Goal: Information Seeking & Learning: Learn about a topic

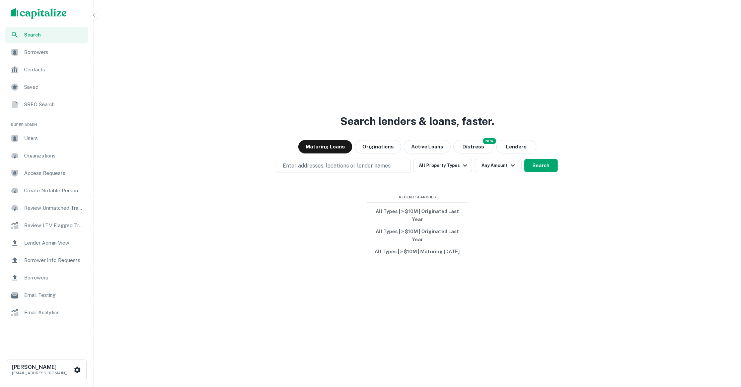
click at [451, 165] on div "Search lenders & loans, faster. Maturing Loans Originations Active Loans NEW Di…" at bounding box center [417, 209] width 642 height 387
click at [451, 169] on button "All Property Types" at bounding box center [442, 165] width 58 height 13
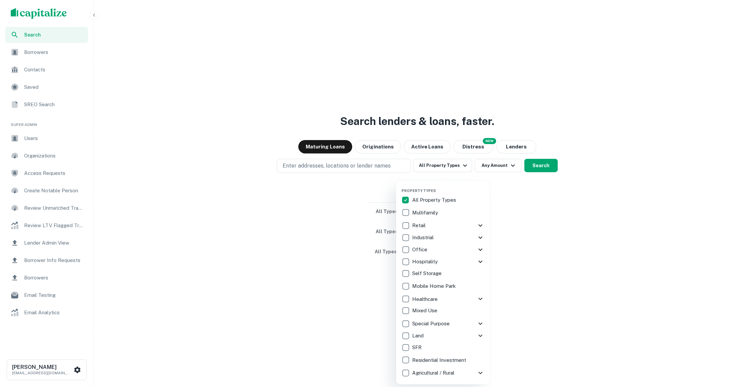
click at [469, 226] on div "Retail" at bounding box center [438, 225] width 75 height 11
click at [481, 224] on icon at bounding box center [480, 225] width 8 height 8
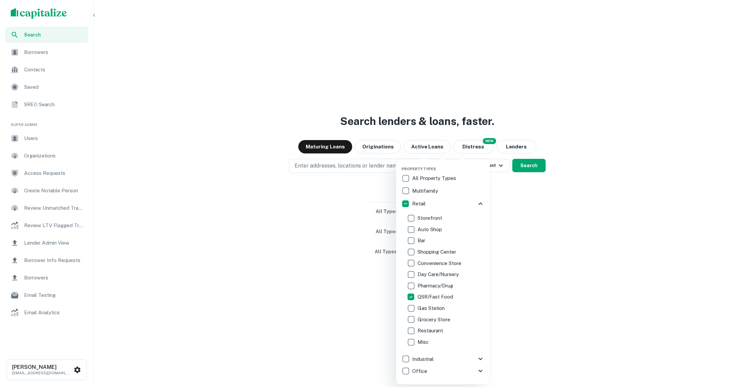
click at [370, 176] on div at bounding box center [370, 193] width 741 height 387
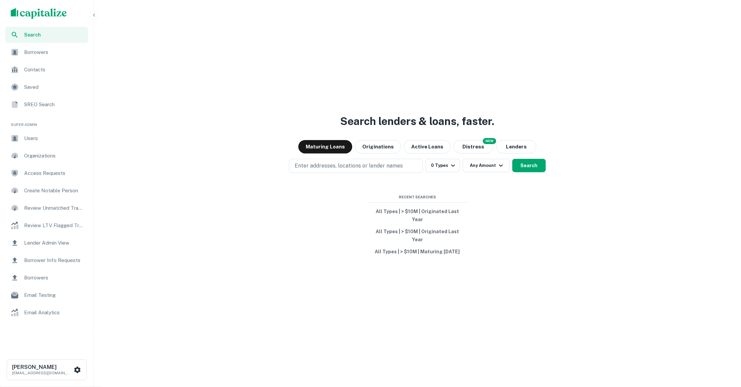
click at [370, 170] on p "Enter addresses, locations or lender names" at bounding box center [349, 166] width 108 height 8
type input "******"
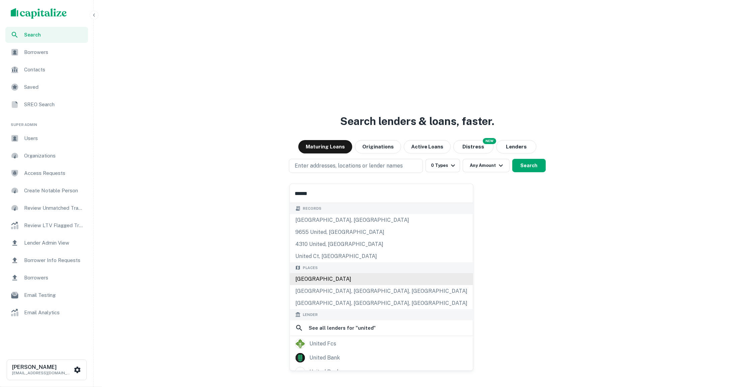
click at [356, 274] on div "United States" at bounding box center [381, 279] width 183 height 12
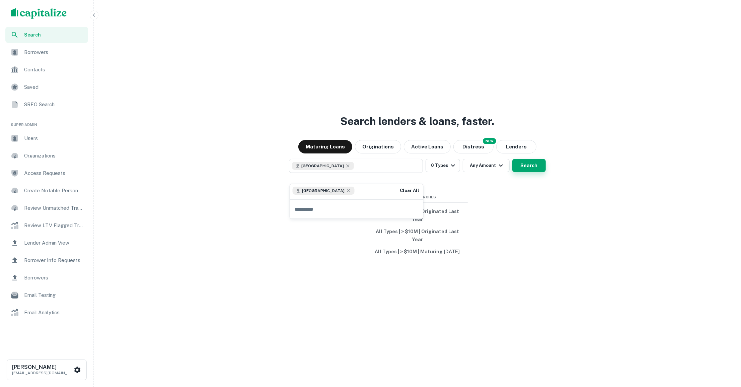
click at [532, 171] on button "Search" at bounding box center [528, 165] width 33 height 13
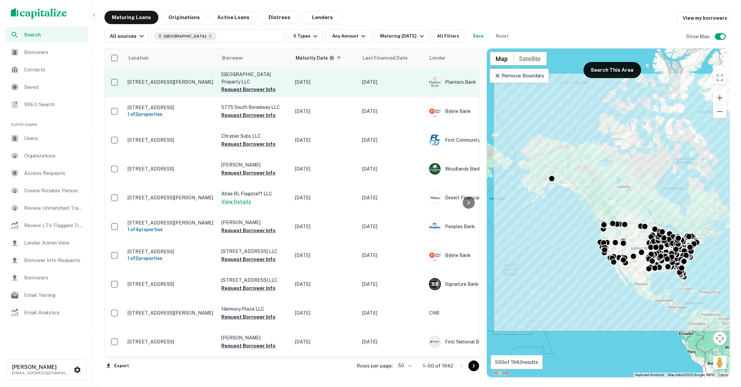
click at [182, 79] on p "1645 Fort Campbell Blvd Clarksville, TN 37042" at bounding box center [171, 82] width 87 height 6
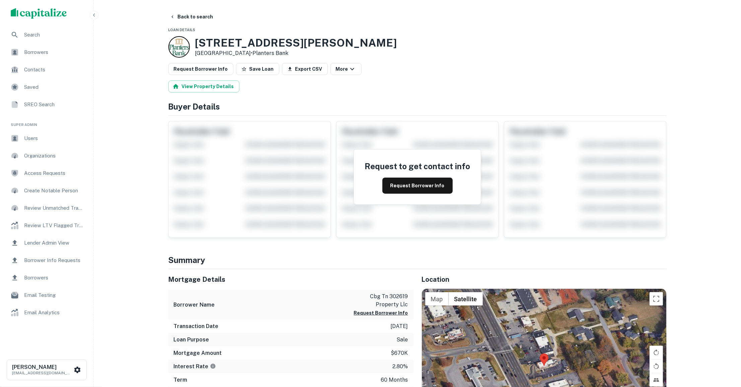
click at [51, 36] on span "Search" at bounding box center [54, 35] width 60 height 8
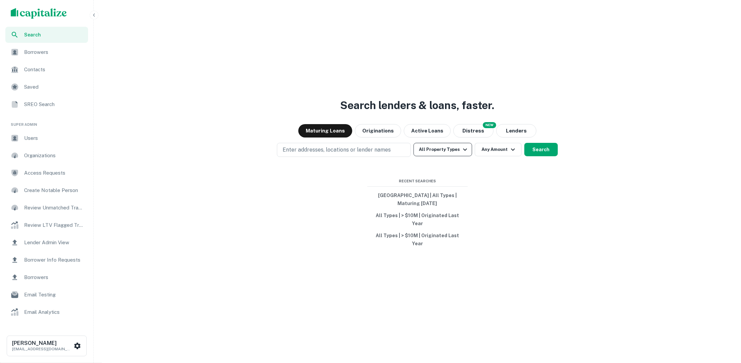
click at [463, 154] on icon "button" at bounding box center [465, 150] width 8 height 8
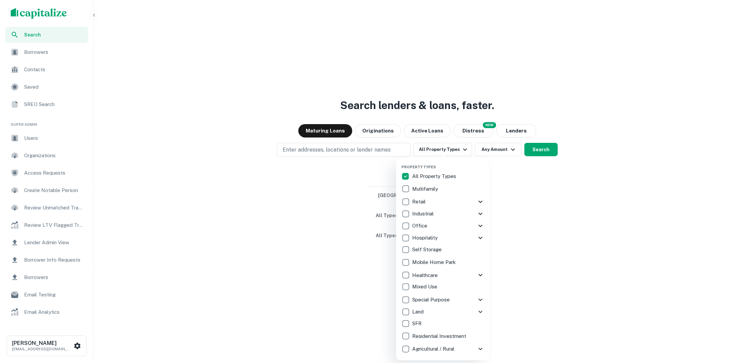
click at [481, 200] on icon at bounding box center [480, 202] width 8 height 8
click at [536, 232] on div at bounding box center [370, 181] width 741 height 363
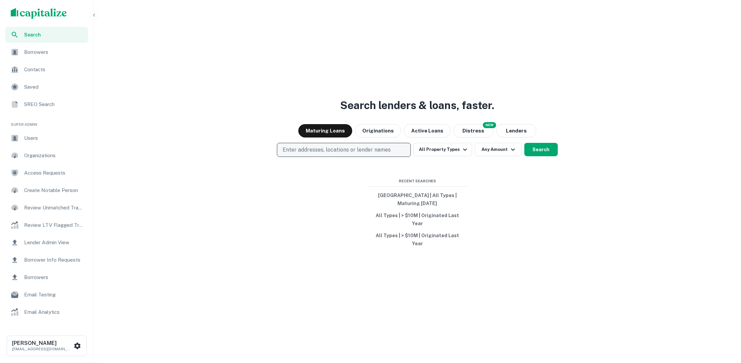
click at [387, 154] on p "Enter addresses, locations or lender names" at bounding box center [336, 150] width 108 height 8
type input "*******"
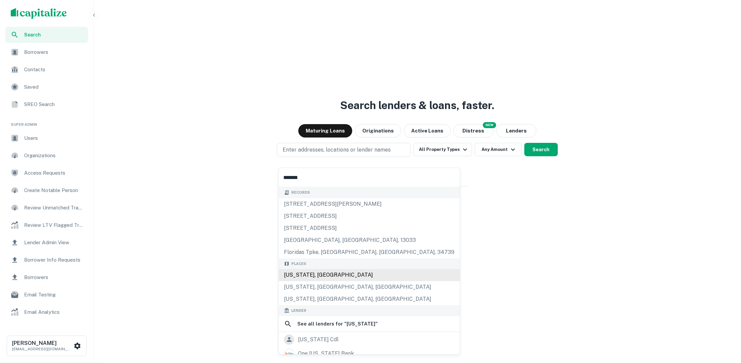
click at [334, 274] on div "[US_STATE], [GEOGRAPHIC_DATA]" at bounding box center [368, 275] width 181 height 12
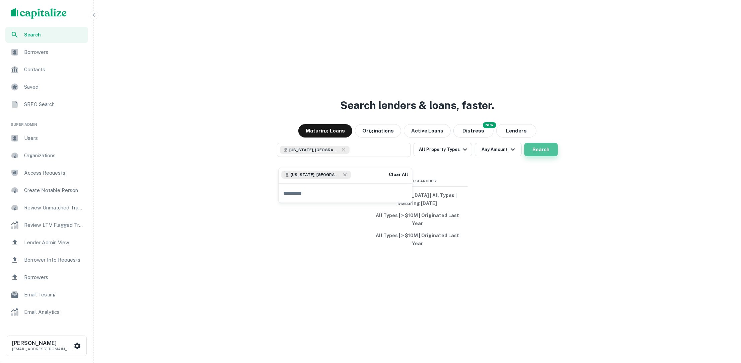
click at [533, 156] on button "Search" at bounding box center [540, 149] width 33 height 13
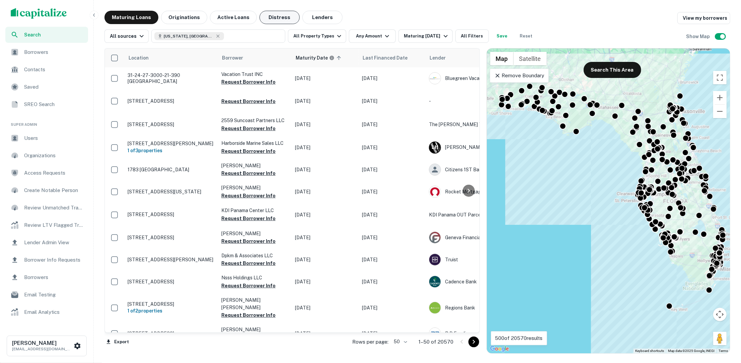
click at [282, 20] on button "Distress" at bounding box center [279, 17] width 40 height 13
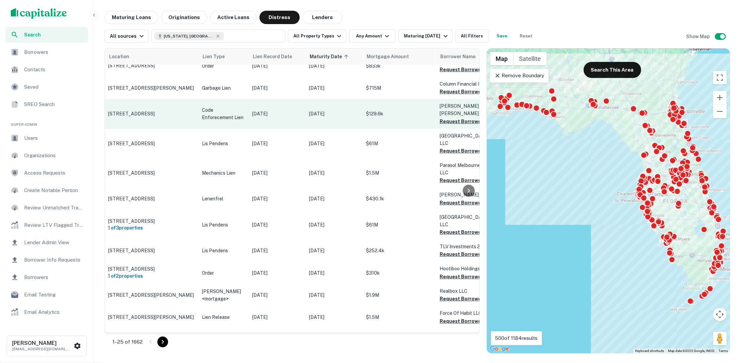
scroll to position [34, 0]
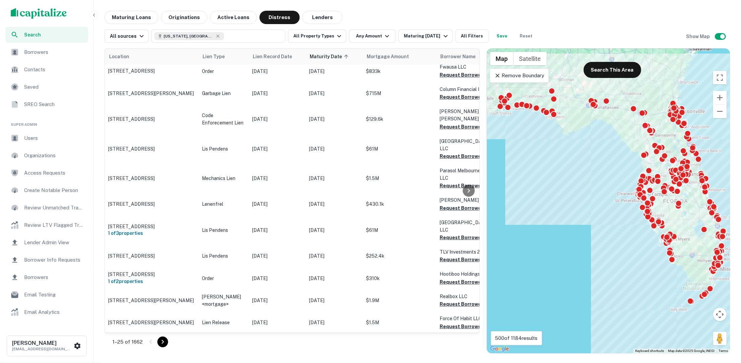
scroll to position [50, 1]
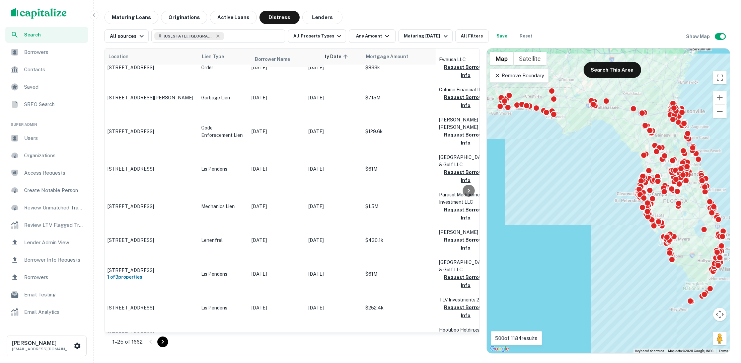
drag, startPoint x: 456, startPoint y: 59, endPoint x: 268, endPoint y: 62, distance: 188.4
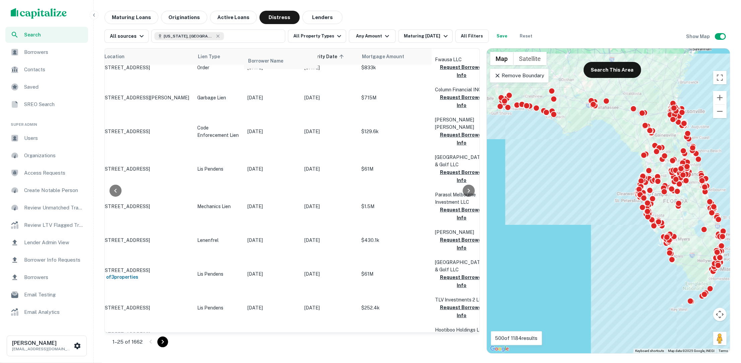
drag, startPoint x: 458, startPoint y: 56, endPoint x: 262, endPoint y: 59, distance: 195.8
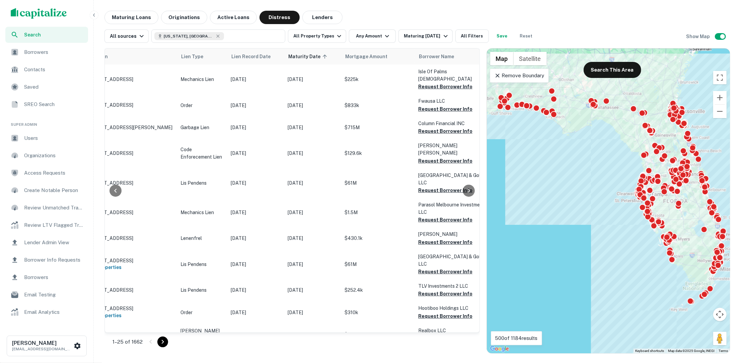
scroll to position [0, 0]
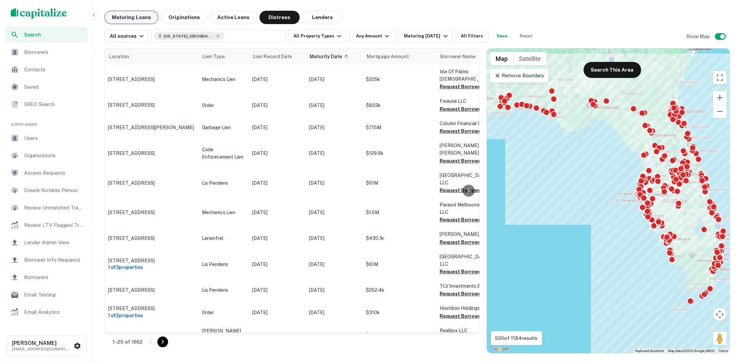
click at [136, 19] on button "Maturing Loans" at bounding box center [131, 17] width 54 height 13
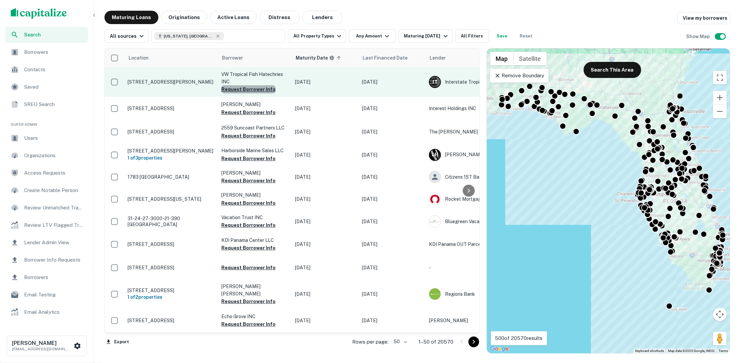
click at [256, 91] on button "Request Borrower Info" at bounding box center [248, 89] width 54 height 8
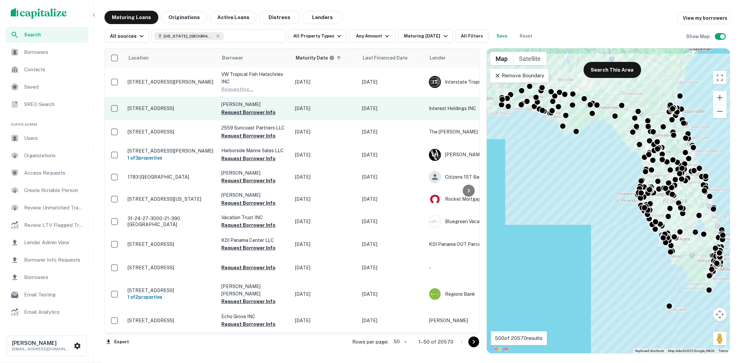
click at [256, 112] on button "Request Borrower Info" at bounding box center [248, 112] width 54 height 8
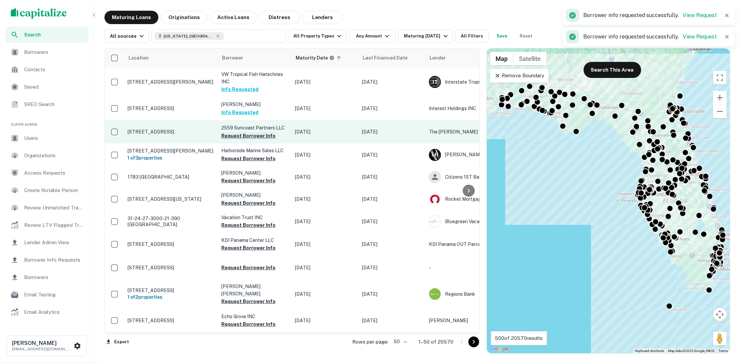
click at [253, 136] on button "Request Borrower Info" at bounding box center [248, 136] width 54 height 8
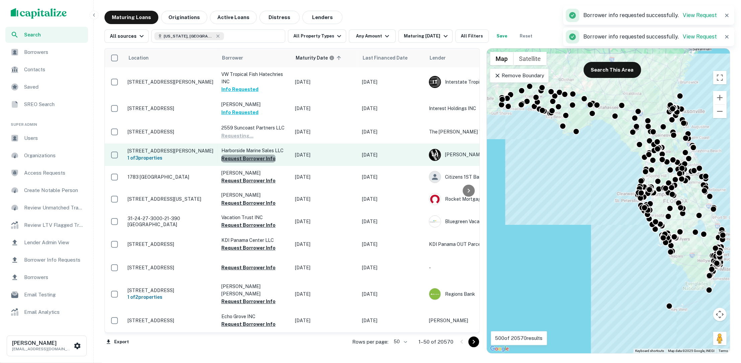
click at [255, 157] on button "Request Borrower Info" at bounding box center [248, 159] width 54 height 8
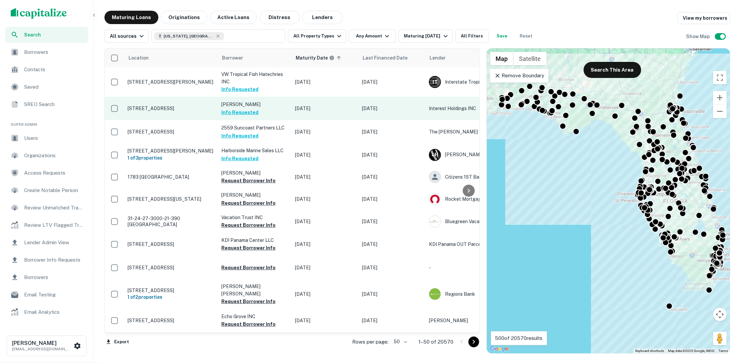
click at [168, 107] on p "[STREET_ADDRESS]" at bounding box center [171, 108] width 87 height 6
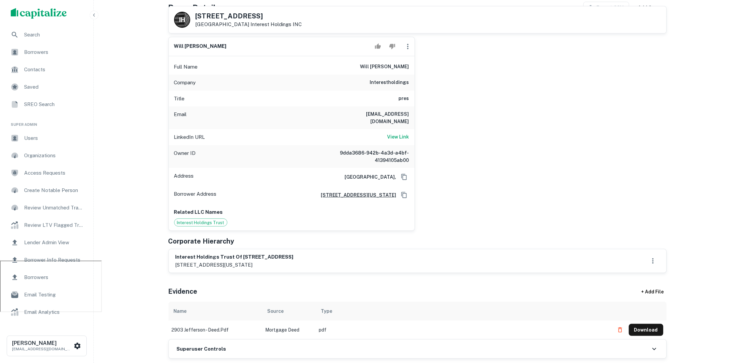
scroll to position [98, 0]
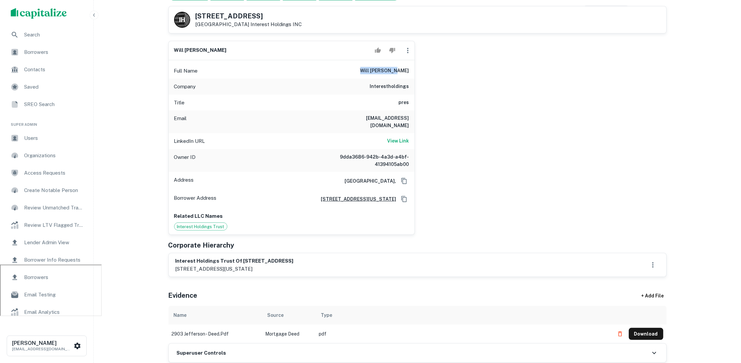
drag, startPoint x: 377, startPoint y: 68, endPoint x: 417, endPoint y: 66, distance: 40.9
click at [418, 66] on div "will crescenzo Full Name will crescenzo Company interestholdings Title pres Ema…" at bounding box center [414, 135] width 503 height 200
drag, startPoint x: 323, startPoint y: 325, endPoint x: 265, endPoint y: 321, distance: 58.7
click at [265, 325] on tr "2903 jefferson - deed.pdf Mortgage Deed pdf Download" at bounding box center [417, 334] width 498 height 19
click at [439, 129] on div "will crescenzo Full Name will crescenzo Company interestholdings Title pres Ema…" at bounding box center [414, 135] width 503 height 200
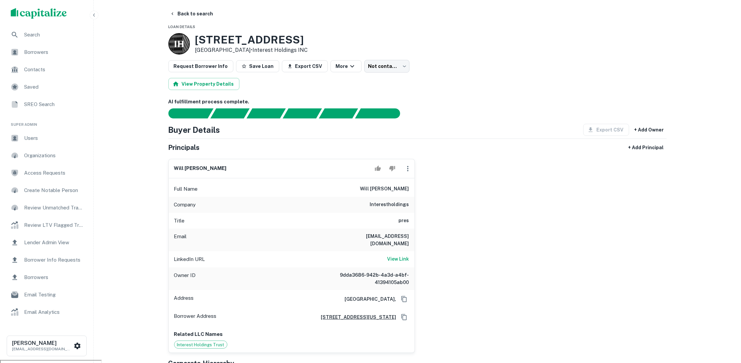
scroll to position [0, 0]
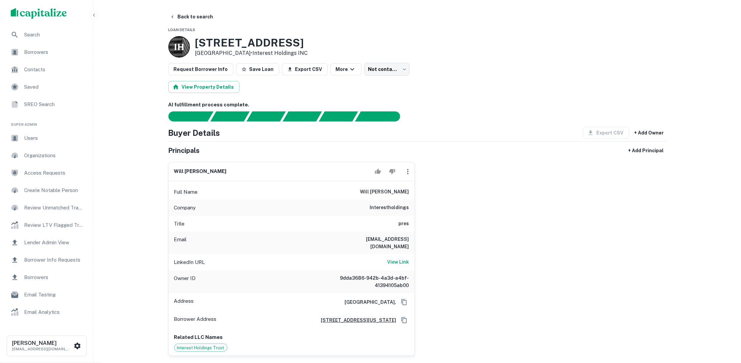
drag, startPoint x: 376, startPoint y: 190, endPoint x: 427, endPoint y: 187, distance: 51.0
click at [427, 187] on div "will crescenzo Full Name will crescenzo Company interestholdings Title pres Ema…" at bounding box center [414, 257] width 503 height 200
click at [197, 17] on button "Back to search" at bounding box center [191, 17] width 49 height 12
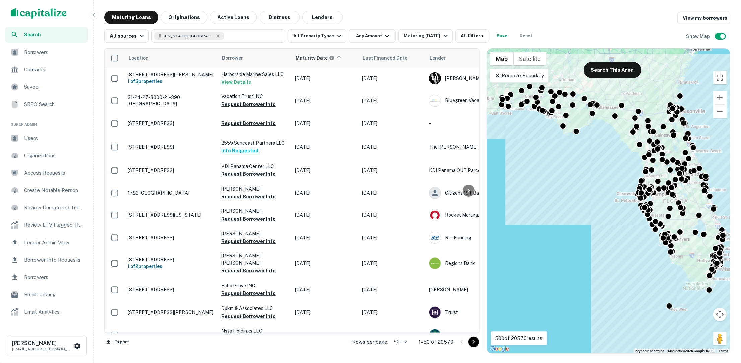
click at [31, 137] on span "Users" at bounding box center [54, 138] width 60 height 8
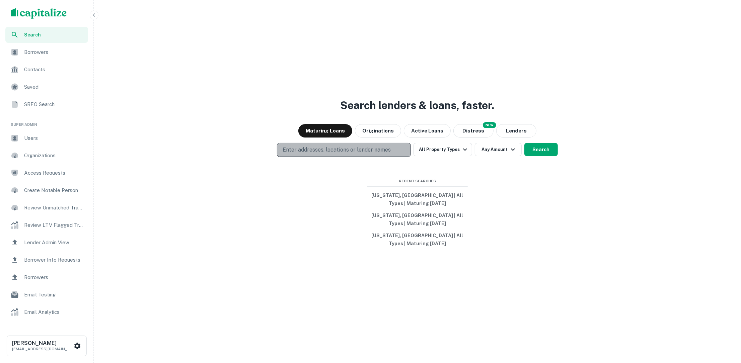
click at [370, 156] on button "Enter addresses, locations or lender names" at bounding box center [344, 150] width 134 height 14
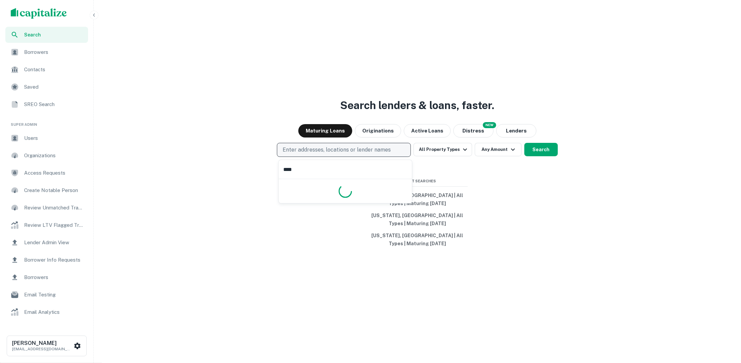
type input "*****"
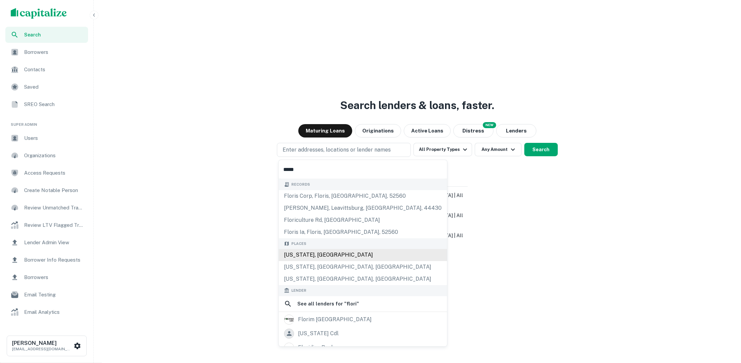
click at [346, 257] on div "[US_STATE], [GEOGRAPHIC_DATA]" at bounding box center [362, 255] width 168 height 12
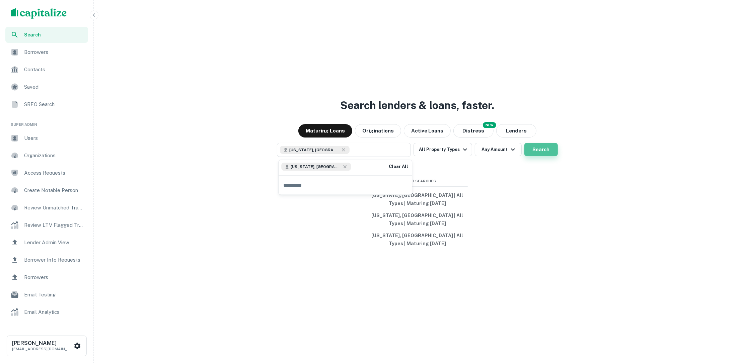
click at [533, 147] on button "Search" at bounding box center [540, 149] width 33 height 13
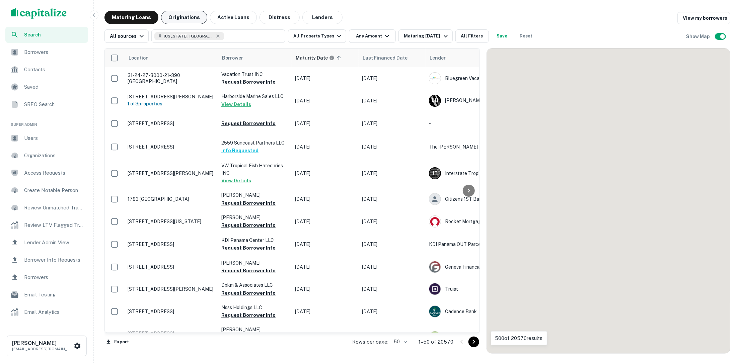
click at [194, 22] on button "Originations" at bounding box center [184, 17] width 46 height 13
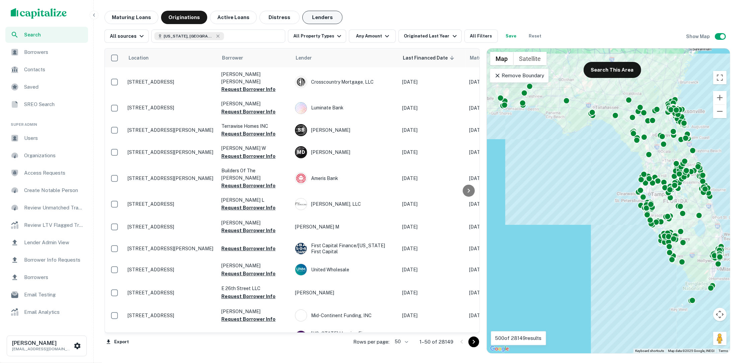
click at [322, 19] on button "Lenders" at bounding box center [322, 17] width 40 height 13
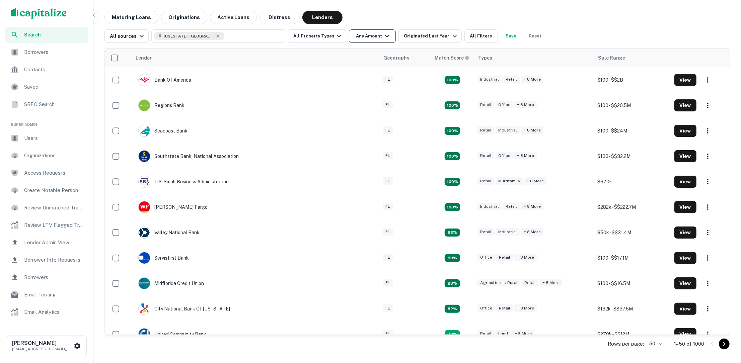
click at [386, 40] on button "Any Amount" at bounding box center [372, 35] width 47 height 13
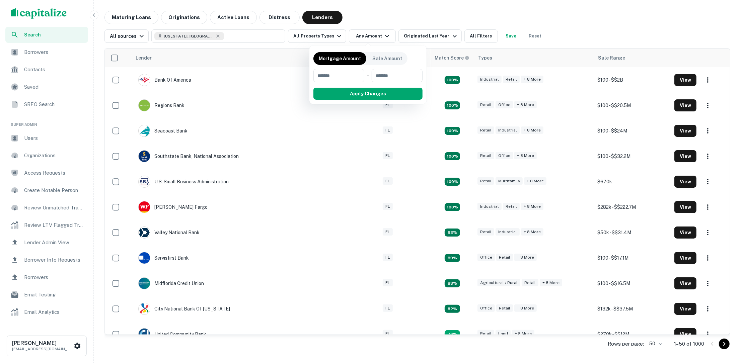
click at [321, 36] on div at bounding box center [370, 181] width 741 height 363
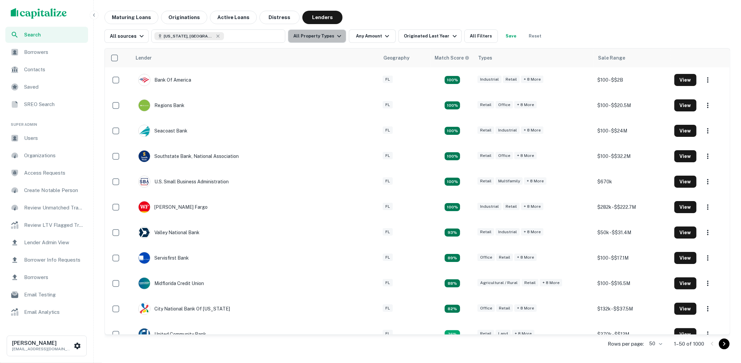
click at [335, 36] on icon "button" at bounding box center [339, 36] width 8 height 8
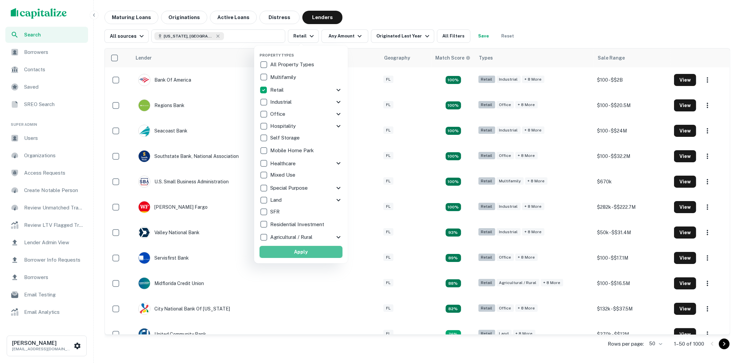
click at [310, 247] on button "Apply" at bounding box center [300, 252] width 83 height 12
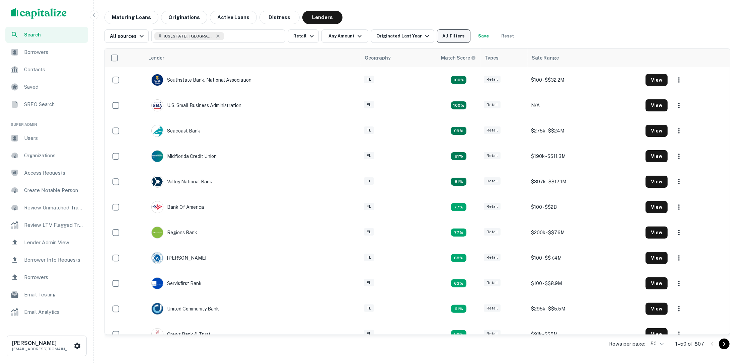
click at [447, 39] on button "All Filters" at bounding box center [453, 35] width 33 height 13
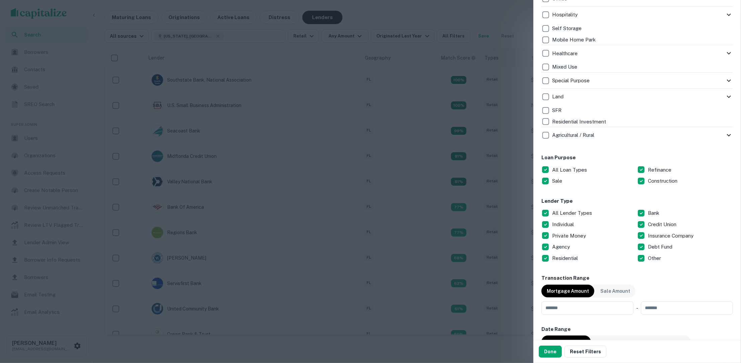
scroll to position [295, 0]
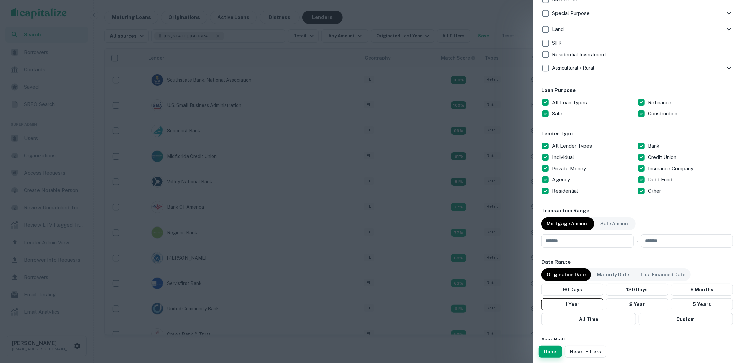
click at [548, 354] on button "Done" at bounding box center [549, 352] width 23 height 12
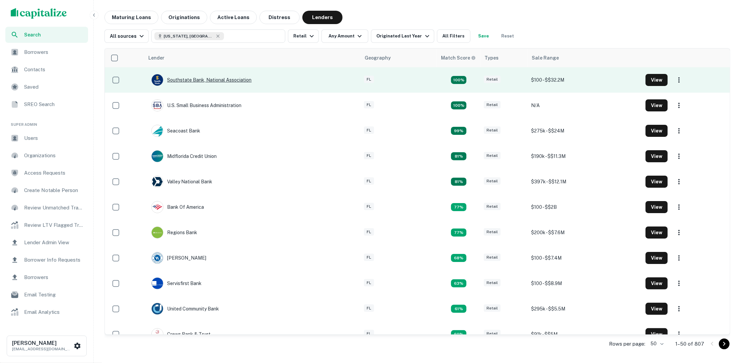
click at [235, 78] on div "Southstate Bank, National Association" at bounding box center [201, 80] width 100 height 12
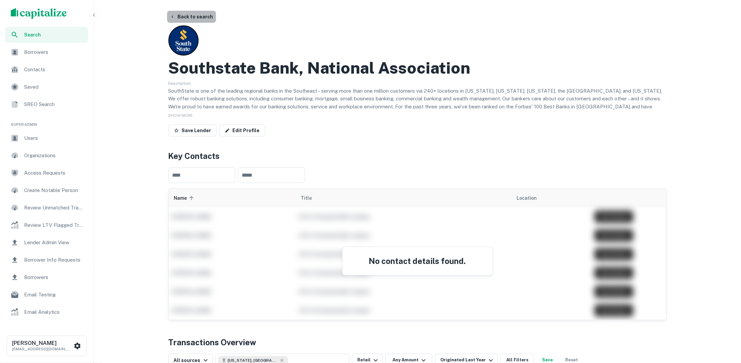
click at [204, 14] on button "Back to search" at bounding box center [191, 17] width 49 height 12
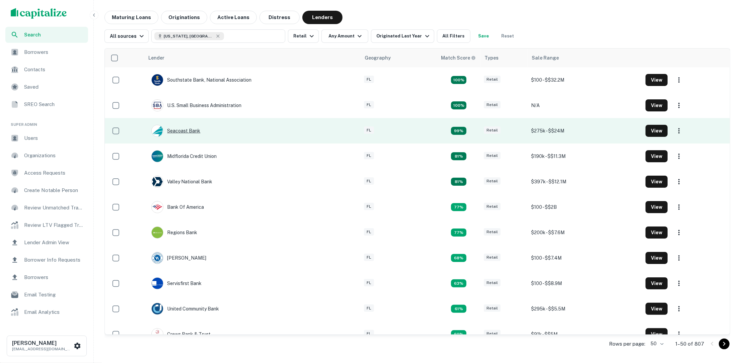
click at [192, 133] on div "Seacoast Bank" at bounding box center [175, 131] width 49 height 12
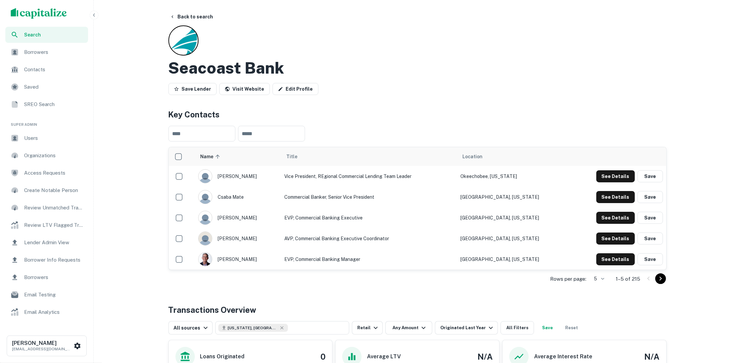
click at [32, 49] on span "Borrowers" at bounding box center [54, 52] width 60 height 8
click at [43, 39] on div "Search" at bounding box center [46, 35] width 83 height 16
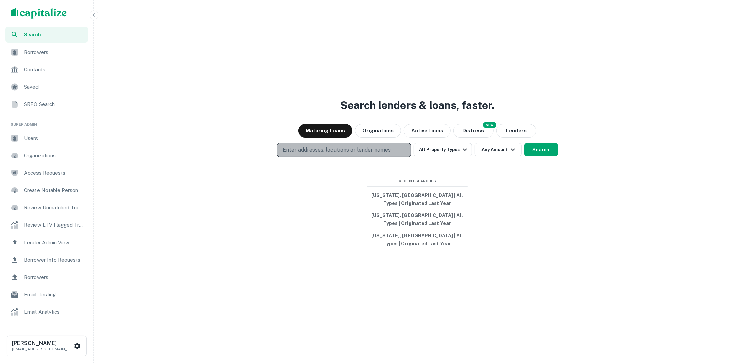
click at [373, 151] on p "Enter addresses, locations or lender names" at bounding box center [336, 150] width 108 height 8
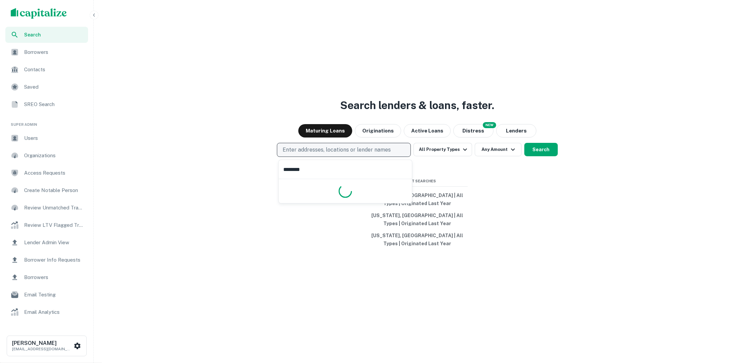
type input "*********"
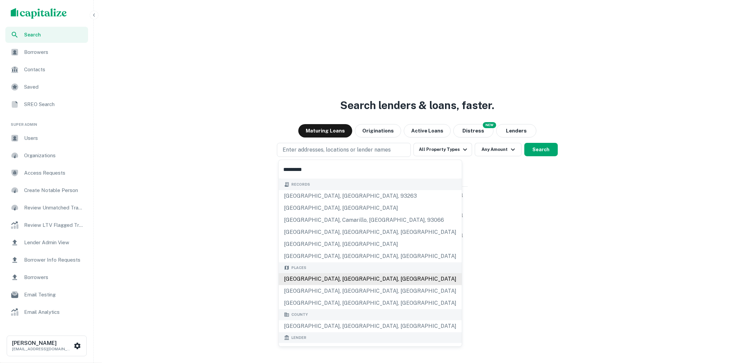
click at [343, 278] on div "Los Angeles, CA, USA" at bounding box center [369, 279] width 183 height 12
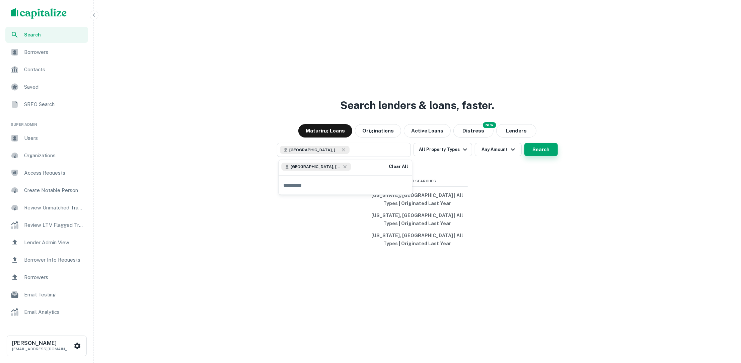
click at [542, 149] on button "Search" at bounding box center [540, 149] width 33 height 13
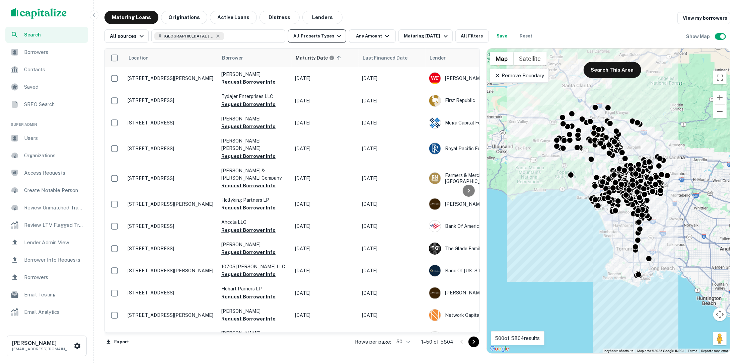
click at [326, 30] on button "All Property Types" at bounding box center [317, 35] width 58 height 13
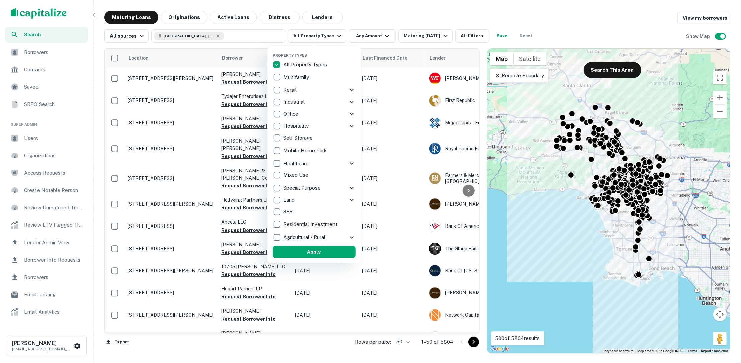
click at [419, 15] on div at bounding box center [370, 181] width 741 height 363
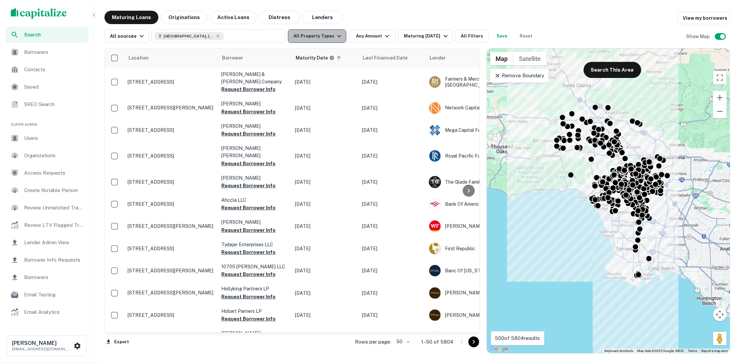
click at [335, 34] on icon "button" at bounding box center [339, 36] width 8 height 8
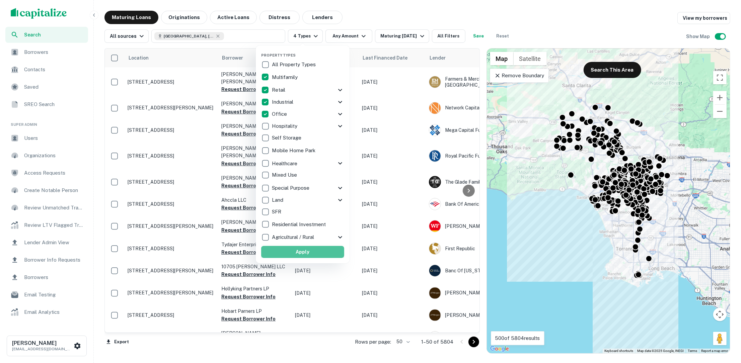
click at [300, 253] on button "Apply" at bounding box center [302, 252] width 83 height 12
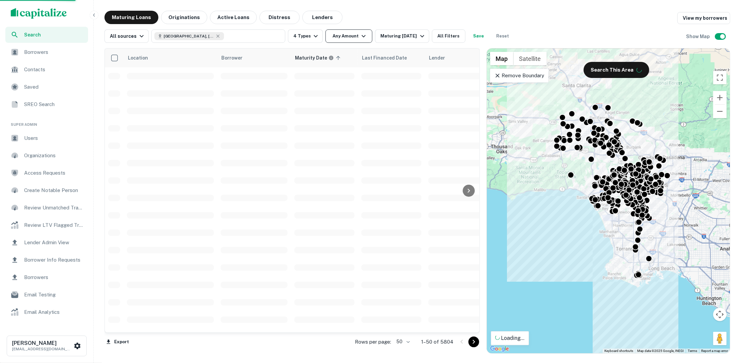
click at [359, 39] on icon "button" at bounding box center [363, 36] width 8 height 8
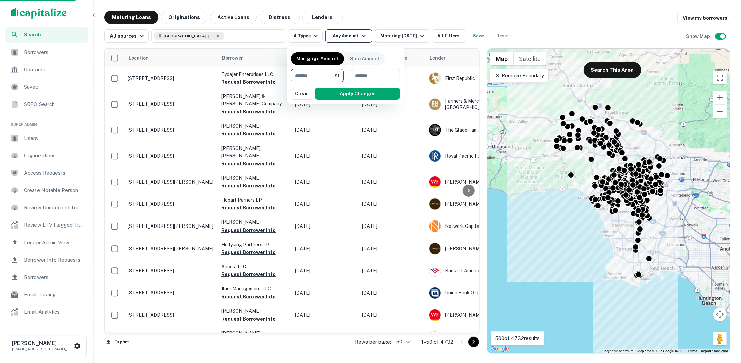
type input "*******"
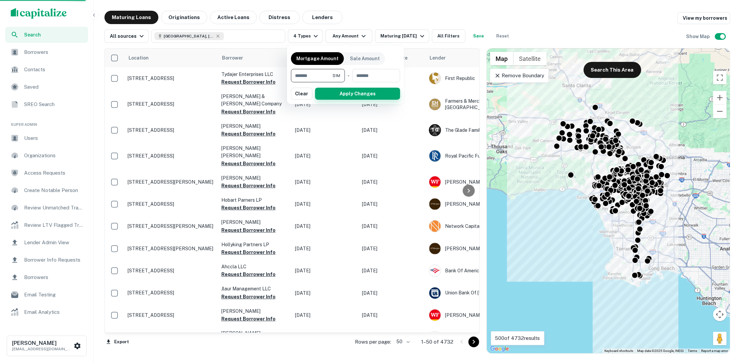
click at [350, 96] on button "Apply Changes" at bounding box center [357, 94] width 85 height 12
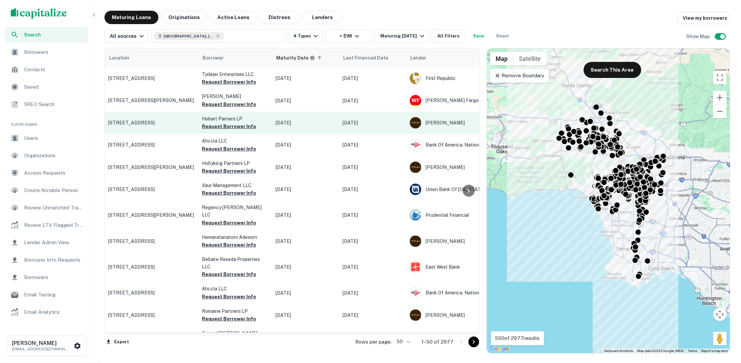
scroll to position [0, 7]
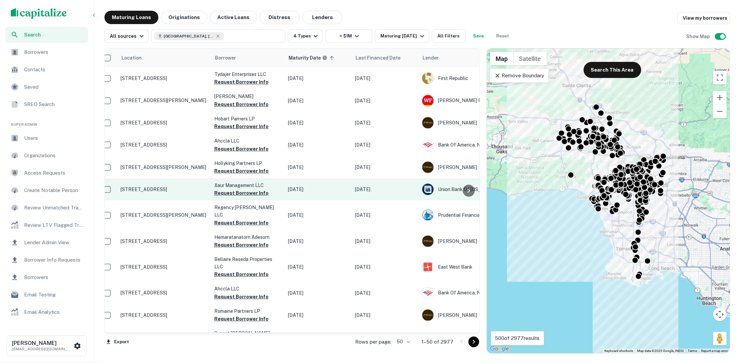
click at [167, 188] on p "[STREET_ADDRESS]" at bounding box center [163, 189] width 87 height 6
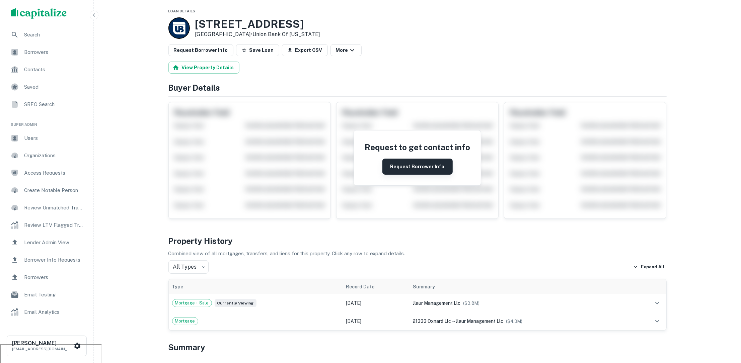
scroll to position [21, 0]
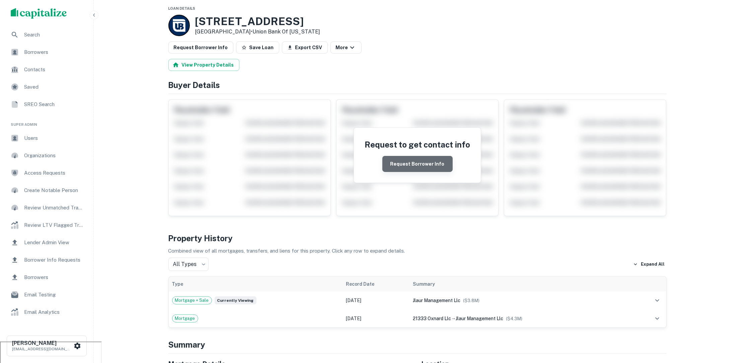
click at [428, 166] on button "Request Borrower Info" at bounding box center [417, 164] width 70 height 16
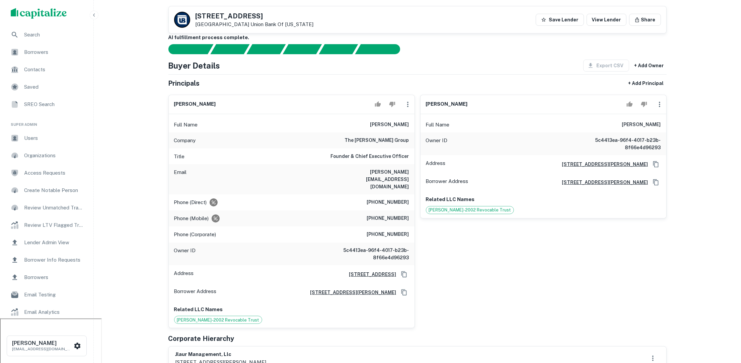
scroll to position [0, 0]
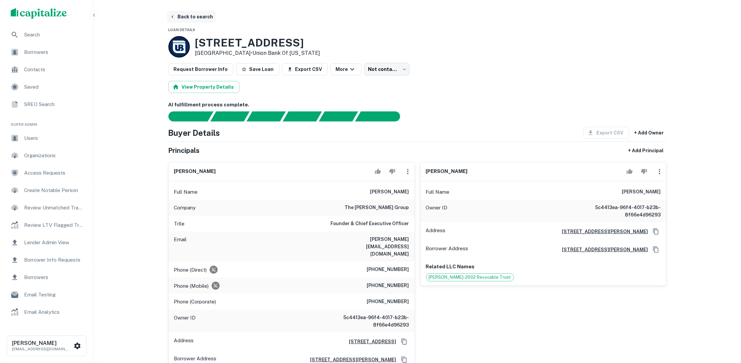
click at [193, 12] on button "Back to search" at bounding box center [191, 17] width 49 height 12
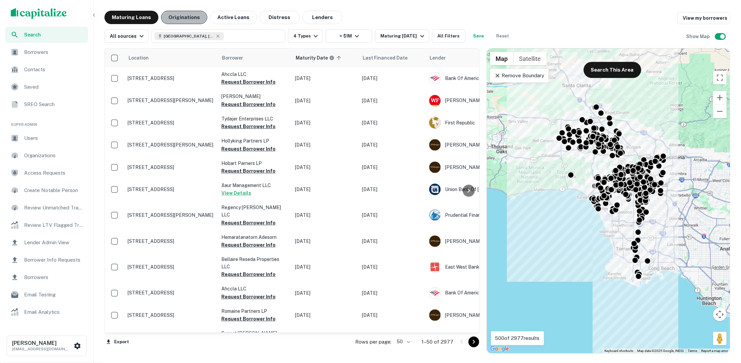
click at [182, 18] on button "Originations" at bounding box center [184, 17] width 46 height 13
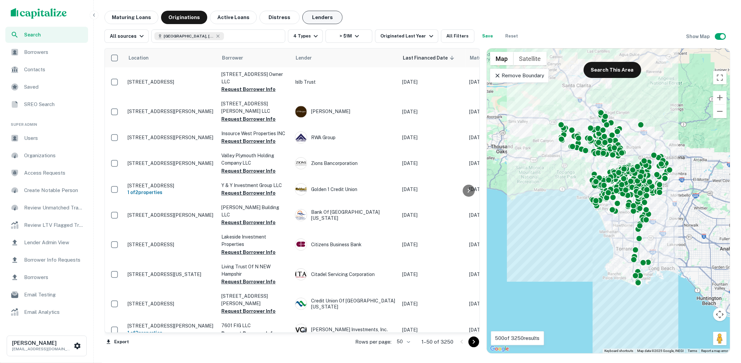
click at [316, 16] on button "Lenders" at bounding box center [322, 17] width 40 height 13
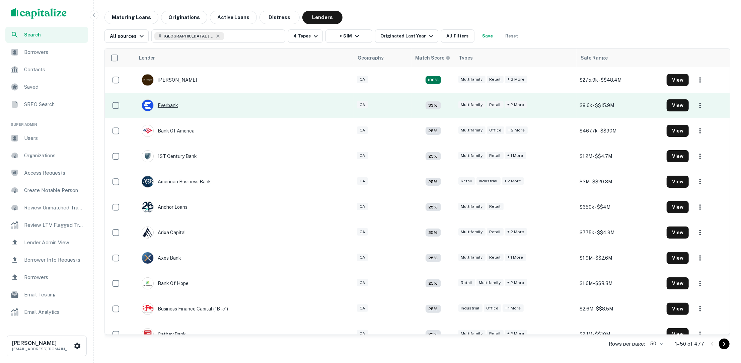
click at [173, 105] on div "Everbank" at bounding box center [160, 105] width 36 height 12
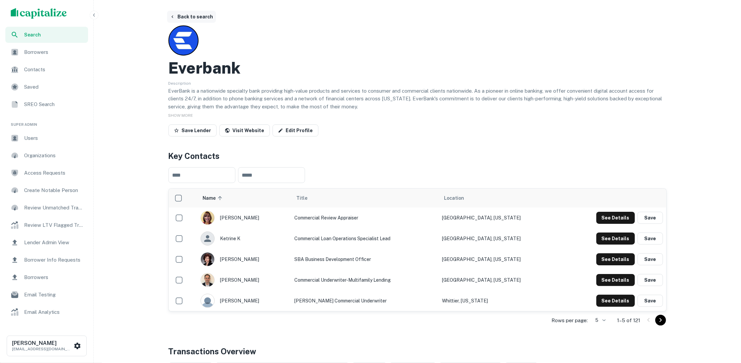
click at [206, 18] on button "Back to search" at bounding box center [191, 17] width 49 height 12
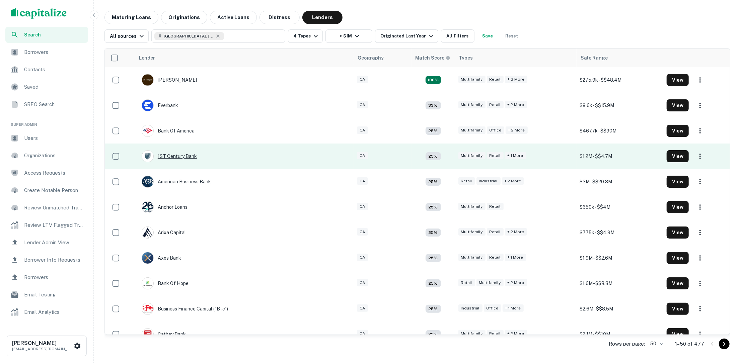
click at [183, 156] on div "1ST Century Bank" at bounding box center [169, 156] width 55 height 12
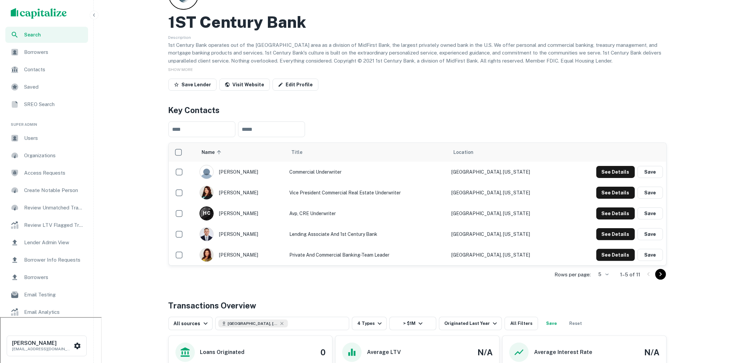
scroll to position [46, 0]
click at [604, 277] on body "Search Borrowers Contacts Saved SREO Search Super Admin Users Organizations Acc…" at bounding box center [370, 135] width 741 height 363
click at [603, 303] on li "10" at bounding box center [601, 300] width 17 height 12
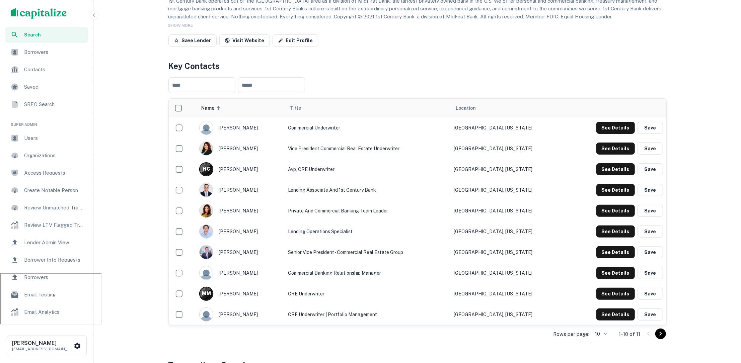
scroll to position [0, 0]
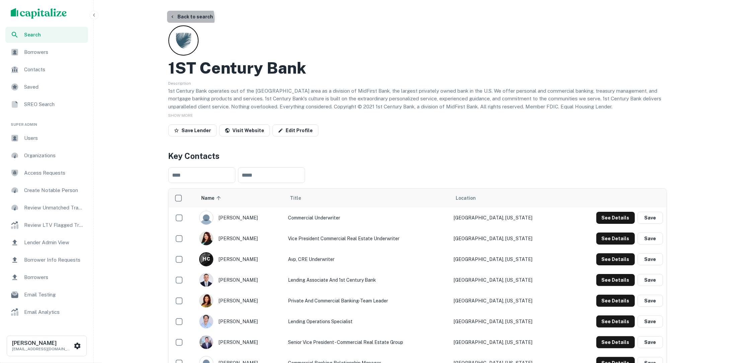
click at [184, 19] on button "Back to search" at bounding box center [191, 17] width 49 height 12
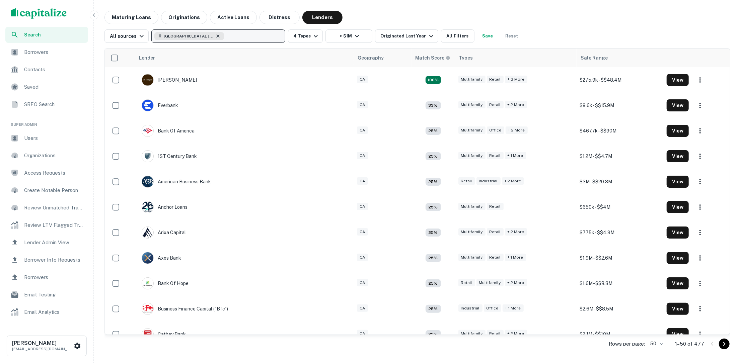
click at [217, 35] on icon "button" at bounding box center [218, 35] width 3 height 3
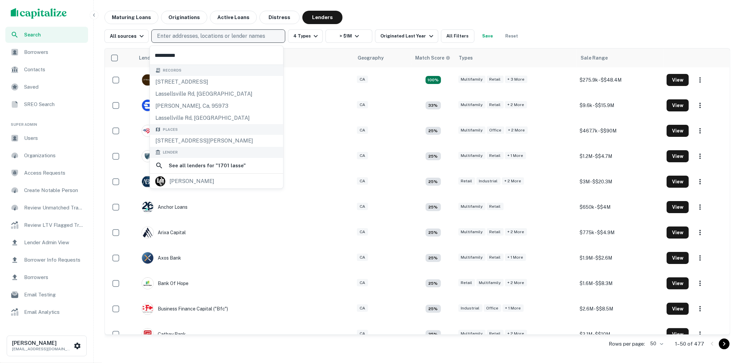
type input "**********"
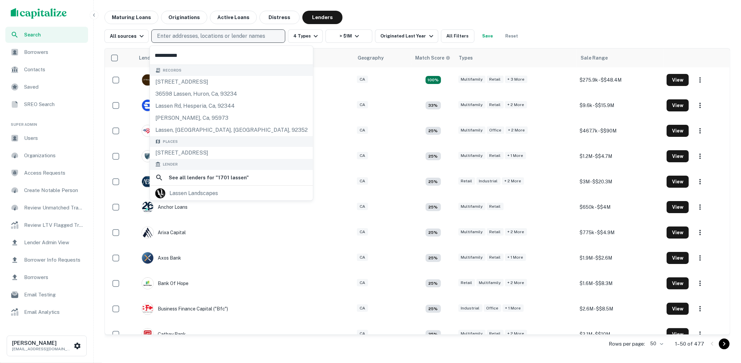
click at [164, 54] on input "**********" at bounding box center [231, 55] width 163 height 19
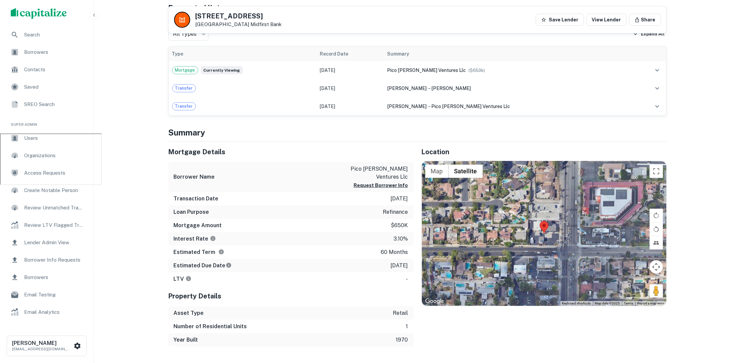
scroll to position [231, 0]
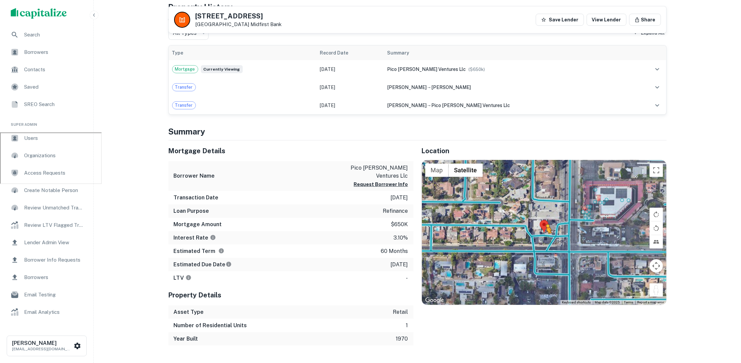
drag, startPoint x: 660, startPoint y: 291, endPoint x: 545, endPoint y: 239, distance: 125.8
click at [545, 239] on div "To activate drag with keyboard, press Alt + Enter. Once in keyboard drag state,…" at bounding box center [544, 232] width 244 height 145
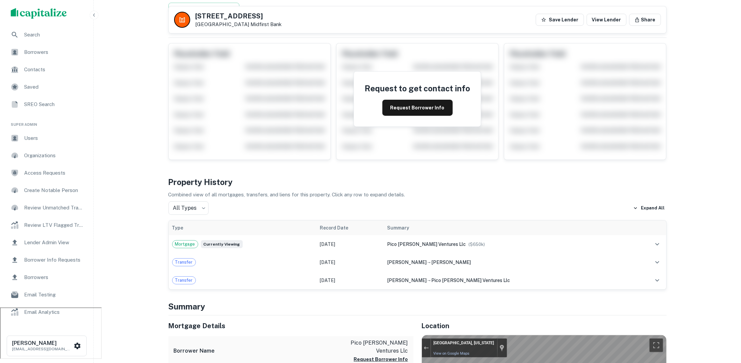
scroll to position [0, 0]
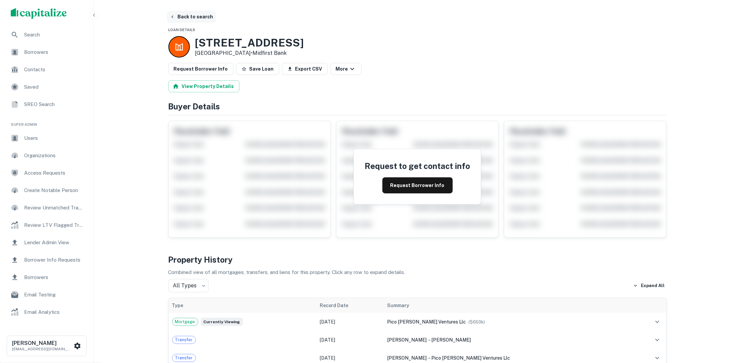
click at [192, 17] on button "Back to search" at bounding box center [191, 17] width 49 height 12
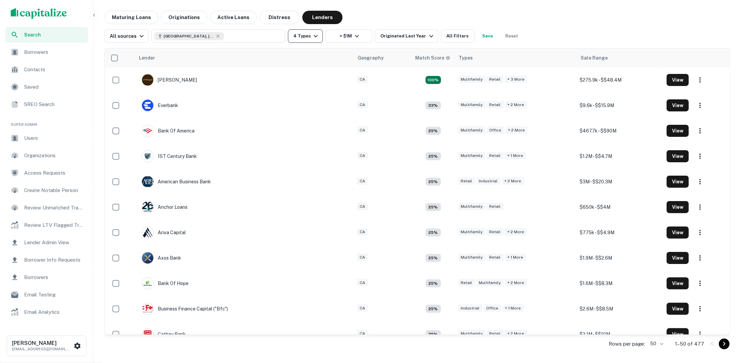
click at [314, 35] on icon "button" at bounding box center [316, 36] width 4 height 2
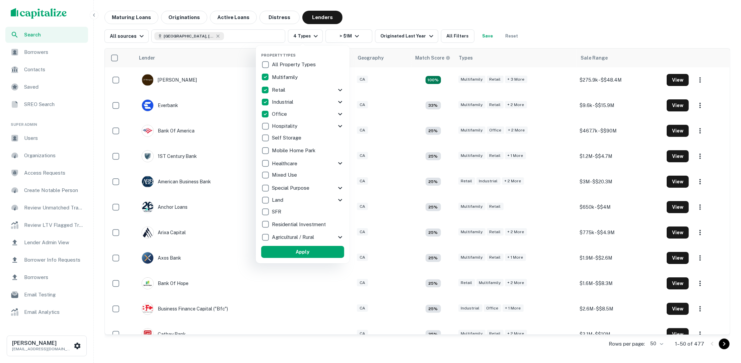
click at [336, 89] on icon at bounding box center [340, 90] width 8 height 8
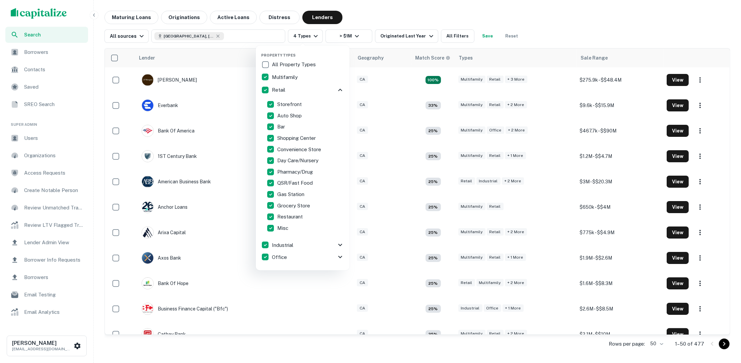
click at [477, 4] on div at bounding box center [370, 181] width 741 height 363
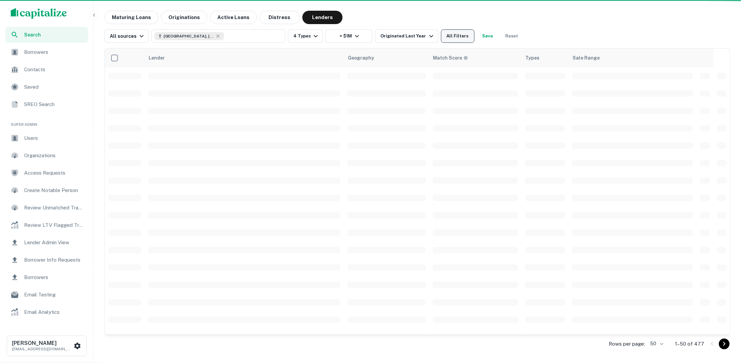
click at [457, 36] on button "All Filters" at bounding box center [457, 35] width 33 height 13
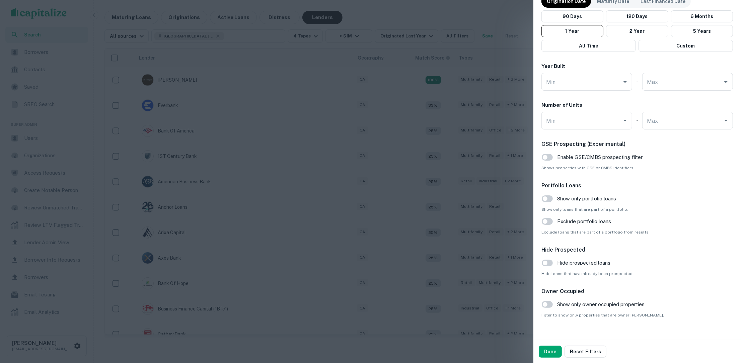
scroll to position [592, 0]
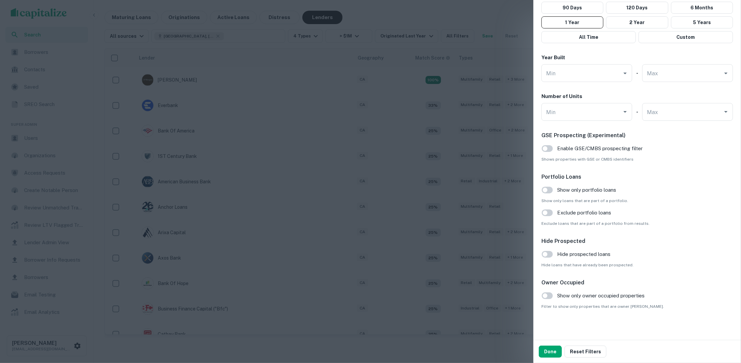
click at [360, 276] on div at bounding box center [370, 181] width 741 height 363
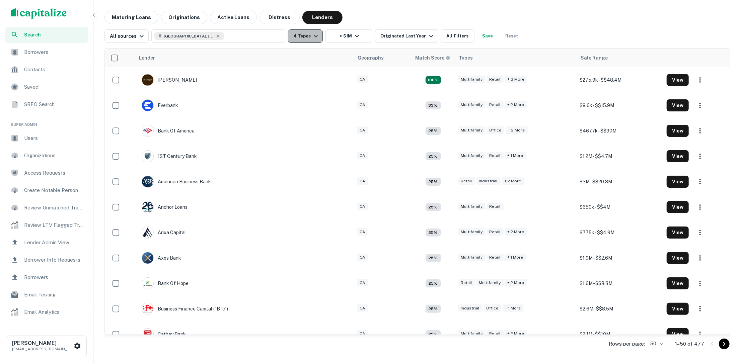
click at [314, 35] on icon "button" at bounding box center [316, 36] width 4 height 2
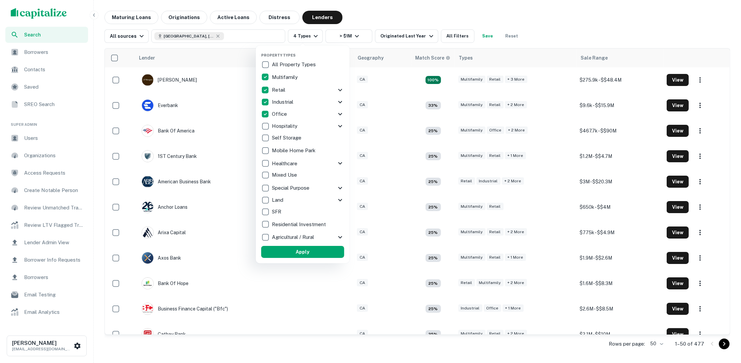
click at [338, 91] on icon at bounding box center [340, 90] width 8 height 8
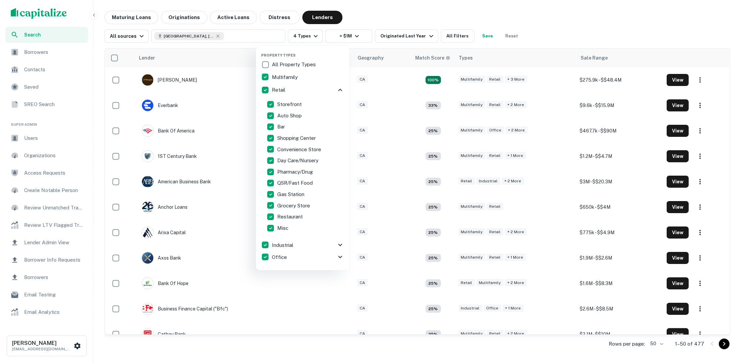
click at [373, 16] on div at bounding box center [370, 181] width 741 height 363
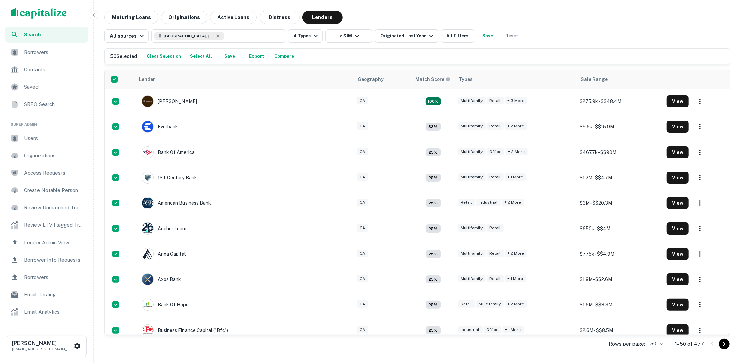
click at [57, 53] on span "Borrowers" at bounding box center [54, 52] width 60 height 8
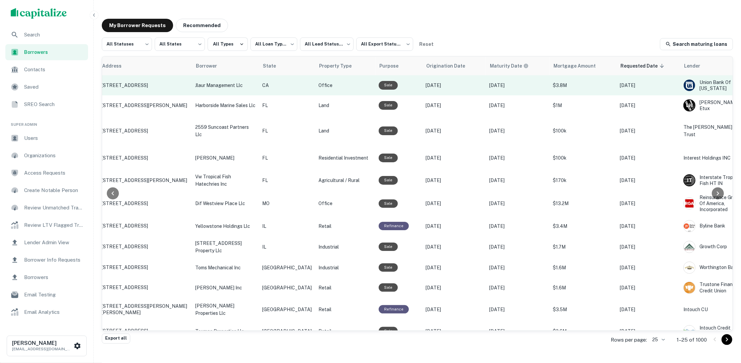
scroll to position [0, 82]
click at [337, 81] on td "Office" at bounding box center [347, 85] width 60 height 20
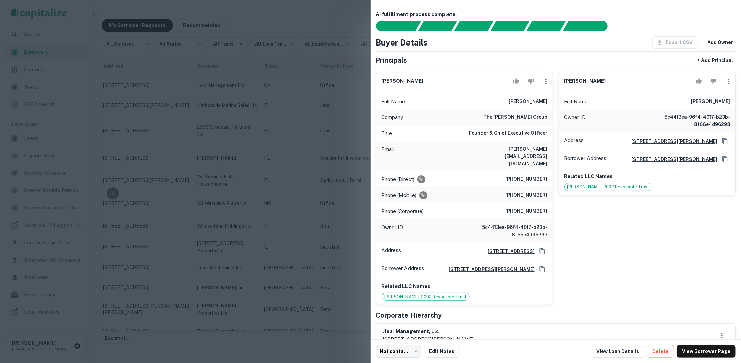
click at [160, 215] on div at bounding box center [370, 181] width 741 height 363
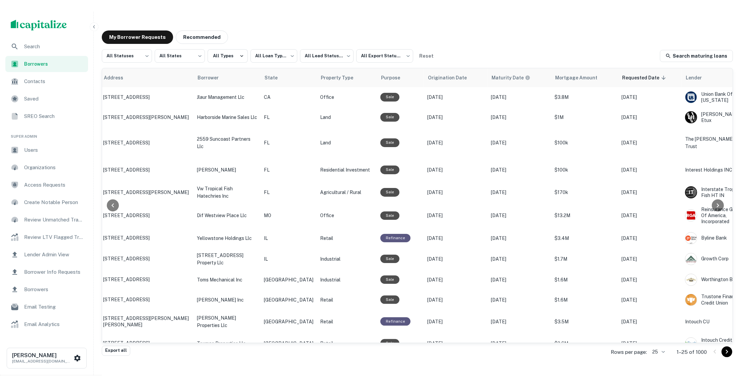
scroll to position [0, 0]
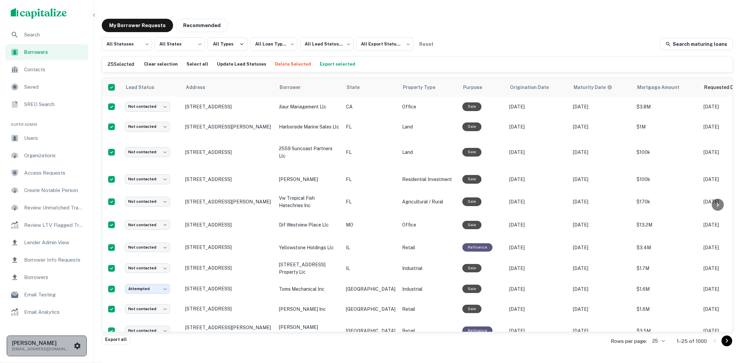
click at [77, 346] on icon "scrollable content" at bounding box center [77, 346] width 8 height 8
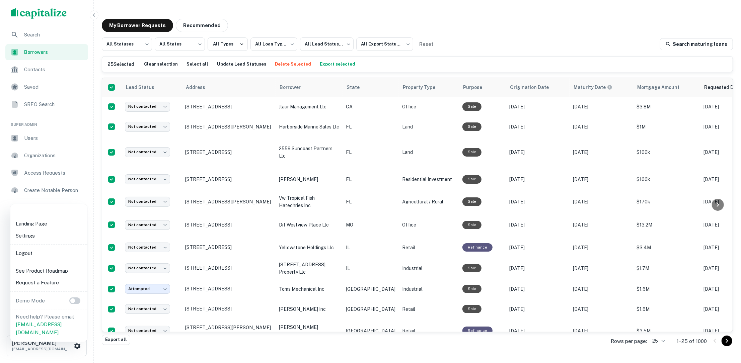
click at [51, 254] on li "Logout" at bounding box center [49, 253] width 72 height 12
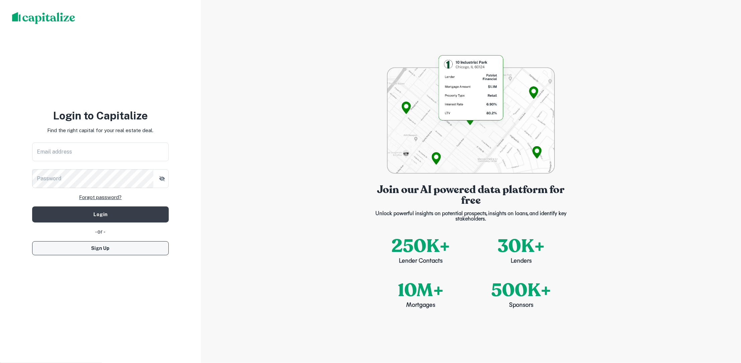
click at [129, 242] on button "Sign Up" at bounding box center [100, 248] width 137 height 14
select select "**"
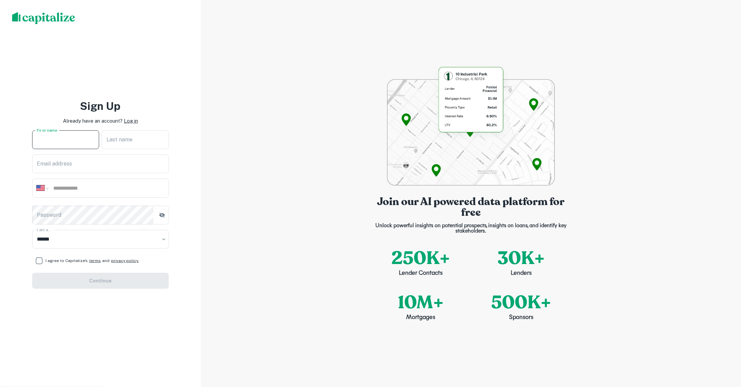
click at [90, 136] on input "First name" at bounding box center [65, 139] width 67 height 19
click at [69, 139] on input "First name" at bounding box center [65, 139] width 67 height 19
click at [176, 257] on div "**********" at bounding box center [100, 193] width 201 height 387
click at [130, 124] on p "Log in" at bounding box center [131, 121] width 14 height 8
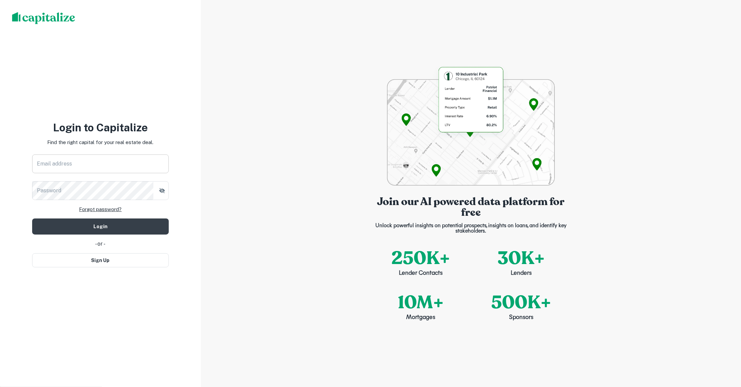
click at [136, 160] on input "Email address" at bounding box center [100, 163] width 137 height 19
type input "**********"
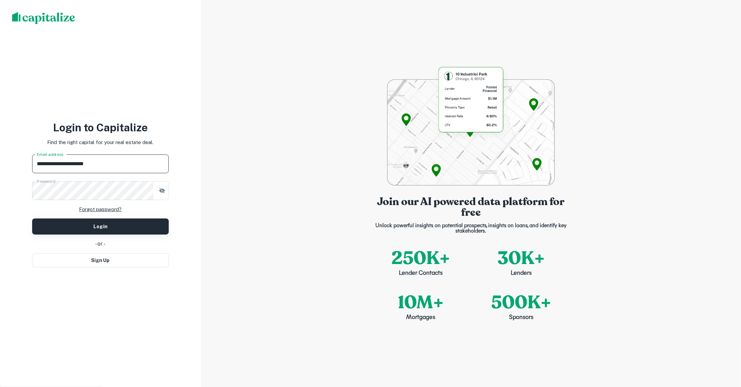
click at [163, 231] on button "Login" at bounding box center [100, 226] width 137 height 16
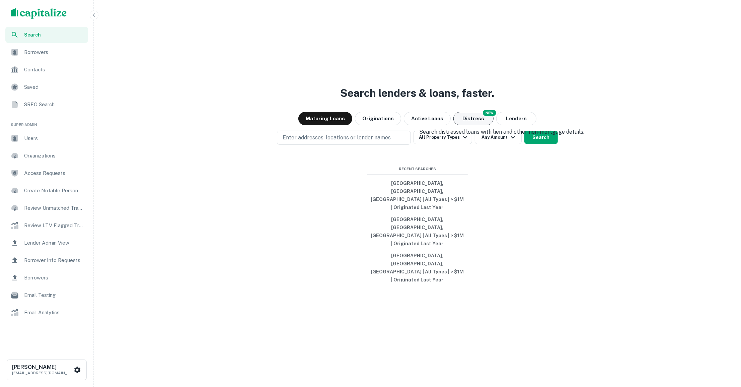
click at [459, 125] on button "Distress" at bounding box center [473, 118] width 40 height 13
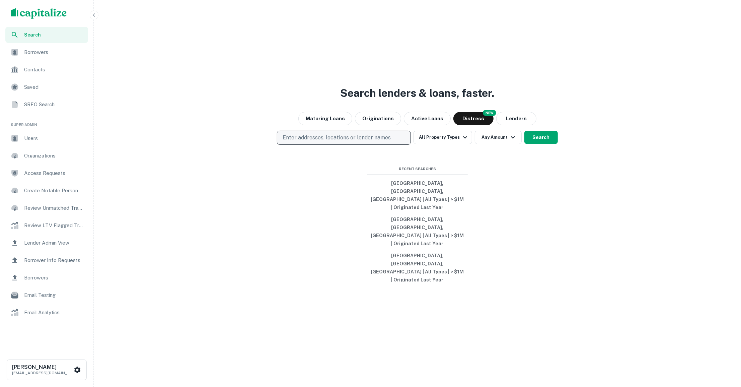
click at [366, 142] on p "Enter addresses, locations or lender names" at bounding box center [336, 138] width 108 height 8
type input "*********"
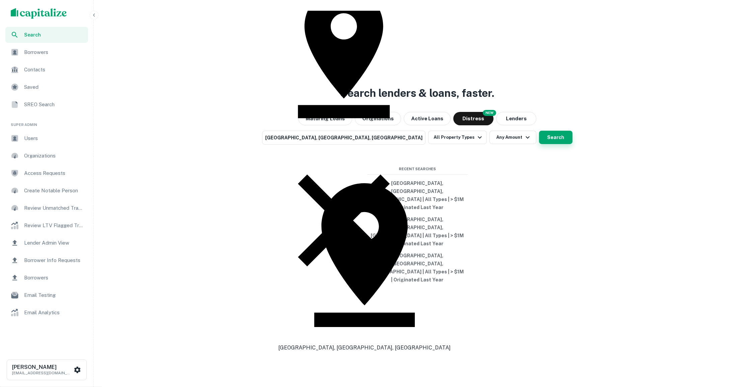
click at [545, 144] on button "Search" at bounding box center [555, 137] width 33 height 13
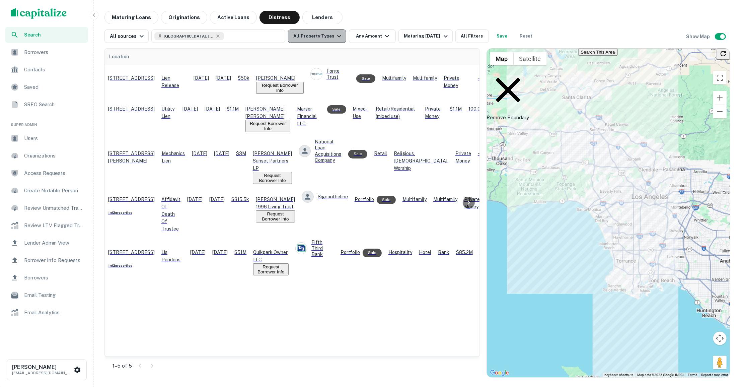
click at [336, 32] on icon "button" at bounding box center [339, 36] width 8 height 8
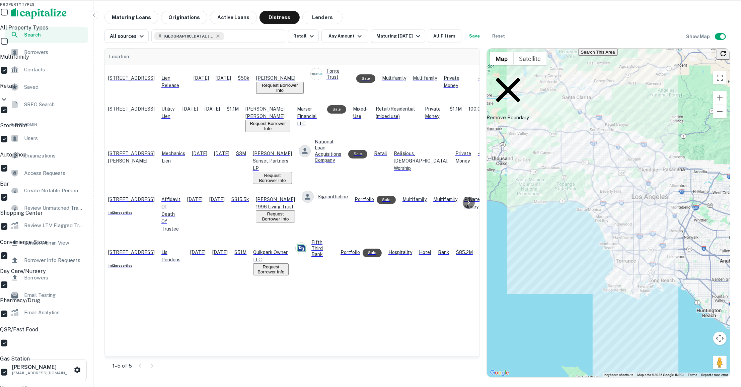
click at [411, 340] on div at bounding box center [370, 193] width 741 height 387
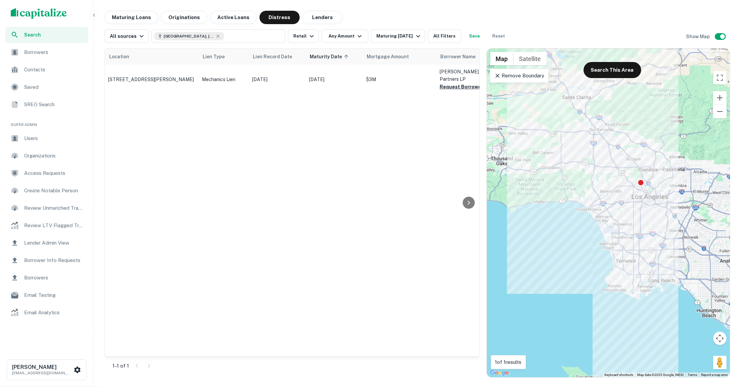
click at [495, 72] on icon at bounding box center [497, 75] width 7 height 7
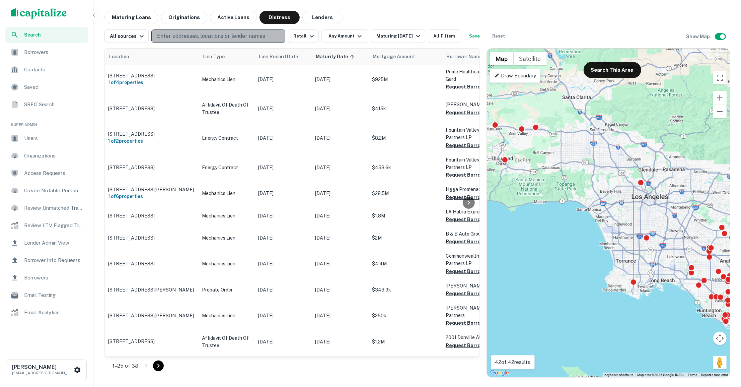
click at [208, 37] on p "Enter addresses, locations or lender names" at bounding box center [211, 36] width 108 height 8
type input "*******"
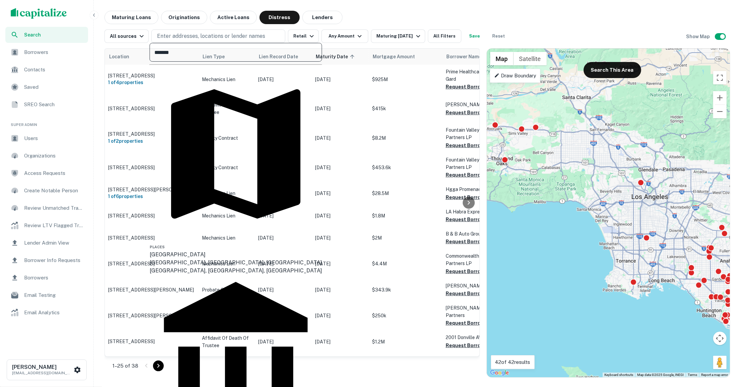
click at [209, 250] on div "[GEOGRAPHIC_DATA]" at bounding box center [236, 254] width 172 height 8
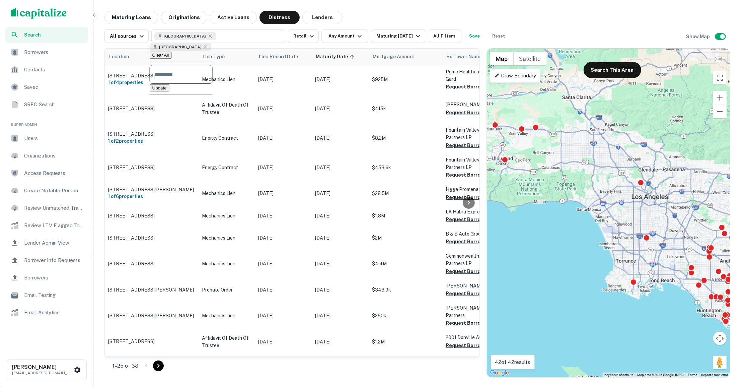
click at [169, 91] on button "Update" at bounding box center [160, 87] width 20 height 7
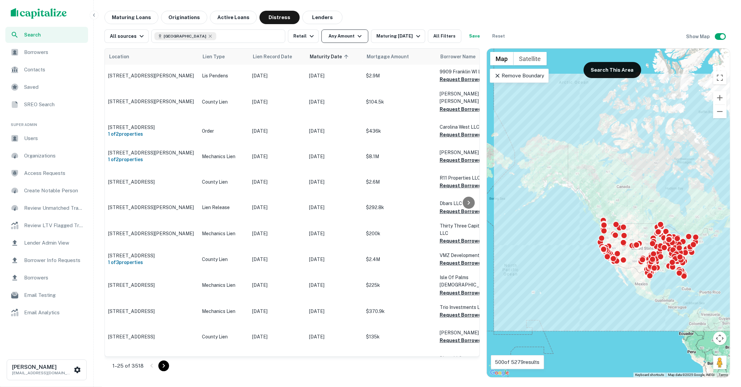
click at [357, 36] on icon "button" at bounding box center [359, 36] width 4 height 2
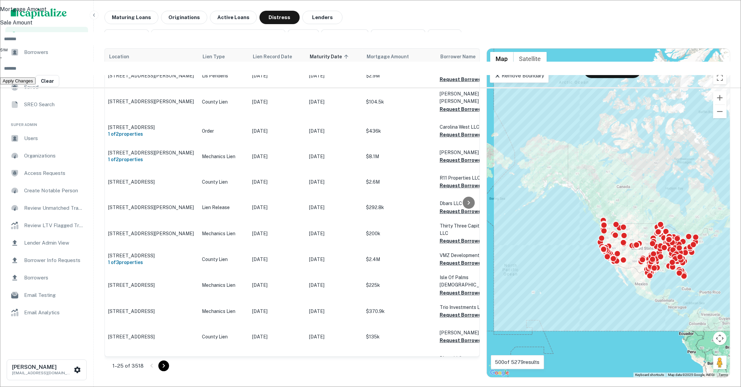
type input "*******"
click at [35, 84] on button "Apply Changes" at bounding box center [17, 80] width 35 height 7
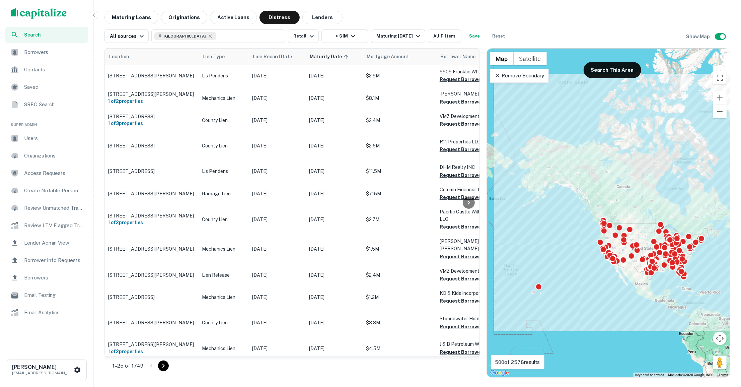
click at [47, 142] on div "Users" at bounding box center [46, 138] width 83 height 16
